Goal: Check status: Check status

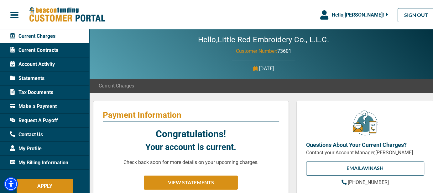
click at [43, 49] on span "Current Contracts" at bounding box center [34, 50] width 49 height 8
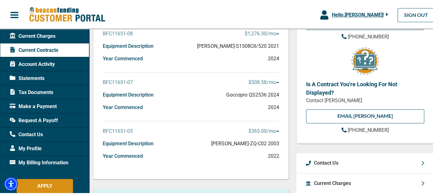
scroll to position [157, 0]
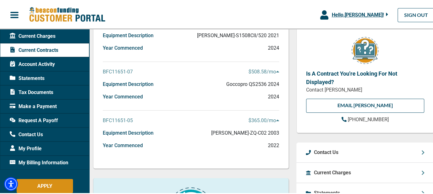
click at [276, 118] on icon at bounding box center [277, 119] width 3 height 5
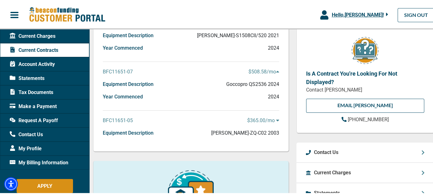
click at [276, 118] on icon at bounding box center [277, 119] width 3 height 5
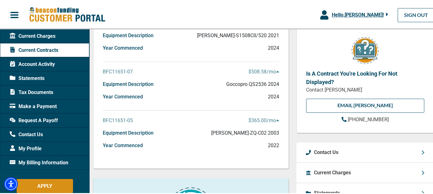
click at [117, 119] on p "BFC11651-05" at bounding box center [118, 120] width 30 height 8
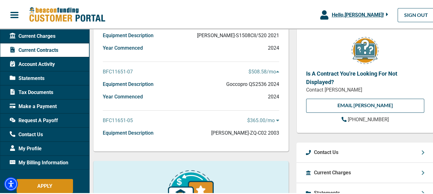
click at [122, 118] on p "BFC11651-05" at bounding box center [118, 120] width 30 height 8
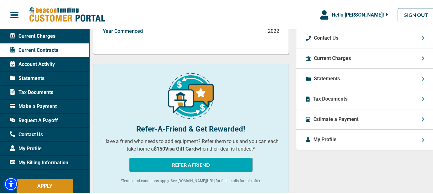
scroll to position [282, 0]
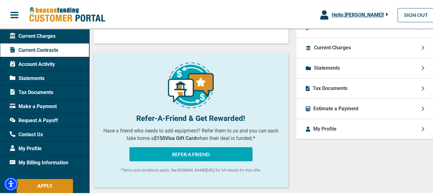
click at [328, 44] on p "Current Charges" at bounding box center [332, 47] width 37 height 8
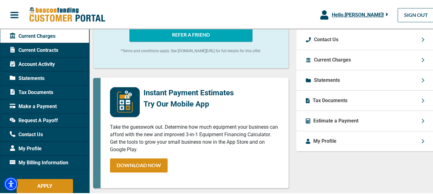
scroll to position [376, 0]
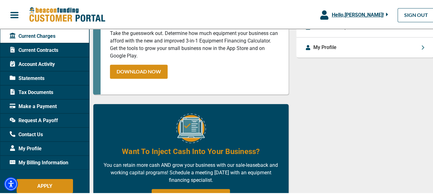
click at [23, 77] on span "Statements" at bounding box center [27, 78] width 35 height 8
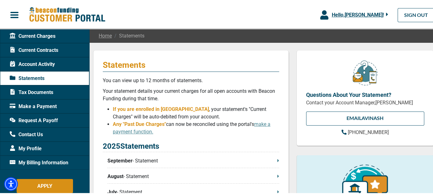
scroll to position [94, 0]
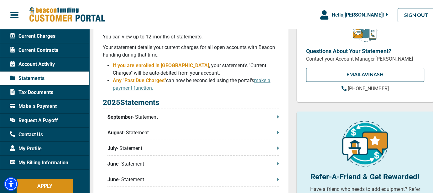
click at [148, 115] on p "September - Statement" at bounding box center [193, 117] width 172 height 8
click at [312, 21] on button "Hello, [PERSON_NAME] !" at bounding box center [354, 14] width 87 height 28
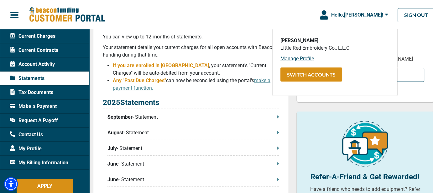
click at [261, 14] on div "Hello, [PERSON_NAME] ! [PERSON_NAME] Little Red Embroidery Co., L.L.C. Manage P…" at bounding box center [218, 14] width 437 height 23
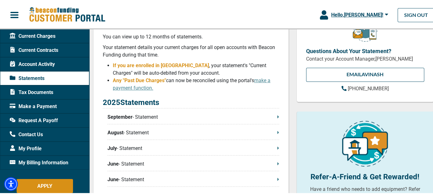
click at [36, 47] on span "Current Contracts" at bounding box center [34, 50] width 49 height 8
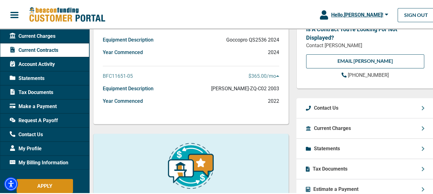
scroll to position [219, 0]
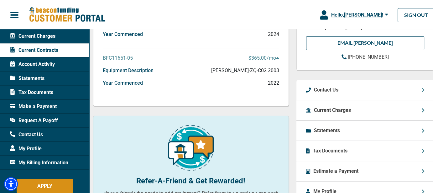
click at [123, 55] on p "BFC11651-05" at bounding box center [118, 58] width 30 height 8
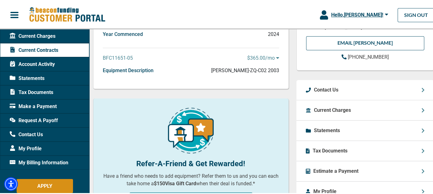
click at [123, 55] on p "BFC11651-05" at bounding box center [118, 58] width 30 height 8
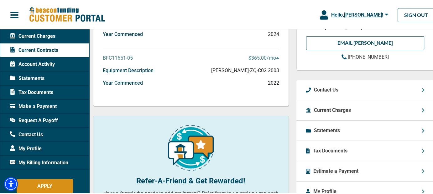
click at [143, 70] on p "Equipment Description" at bounding box center [128, 70] width 51 height 8
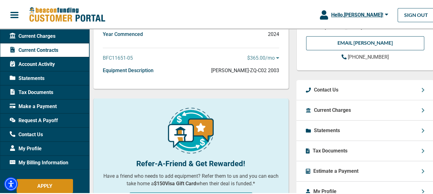
click at [143, 70] on p "Equipment Description" at bounding box center [128, 70] width 51 height 8
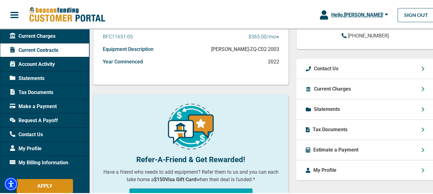
scroll to position [282, 0]
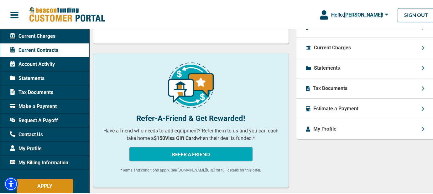
click at [46, 64] on span "Account Activity" at bounding box center [32, 64] width 45 height 8
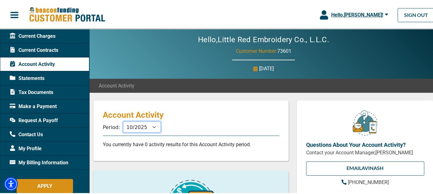
click at [148, 129] on select "11/2025 10/2025 09/2025 08/2025 07/2025 06/2025 05/2025 04/2025 03/2025 02/2025…" at bounding box center [142, 126] width 38 height 11
click at [147, 130] on select "11/2025 10/2025 09/2025 08/2025 07/2025 06/2025 05/2025 04/2025 03/2025 02/2025…" at bounding box center [142, 126] width 38 height 11
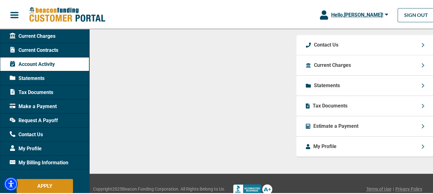
scroll to position [454, 0]
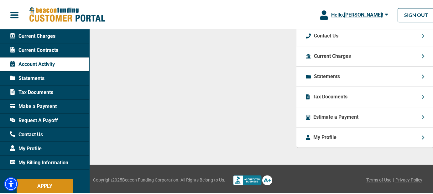
click at [34, 33] on span "Current Charges" at bounding box center [33, 36] width 46 height 8
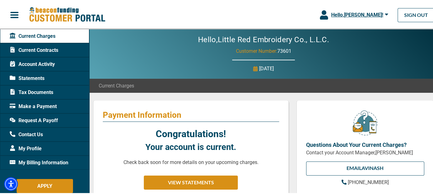
click at [369, 14] on span "Hello, [PERSON_NAME] !" at bounding box center [357, 14] width 52 height 6
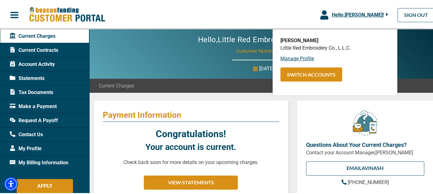
click at [251, 11] on div "Hello, [PERSON_NAME] ! [PERSON_NAME] Little Red Embroidery Co., L.L.C. Manage P…" at bounding box center [218, 14] width 437 height 23
